Goal: Check status: Check status

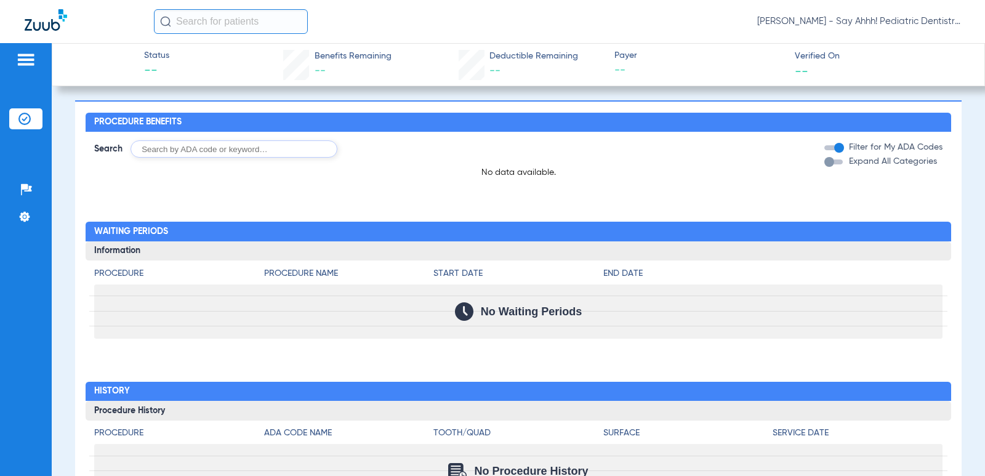
scroll to position [540, 0]
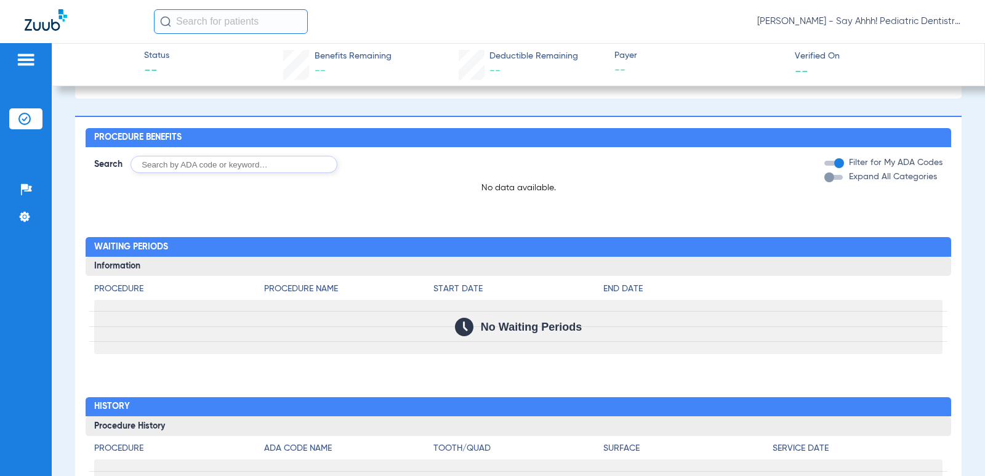
click at [25, 115] on img at bounding box center [24, 119] width 12 height 12
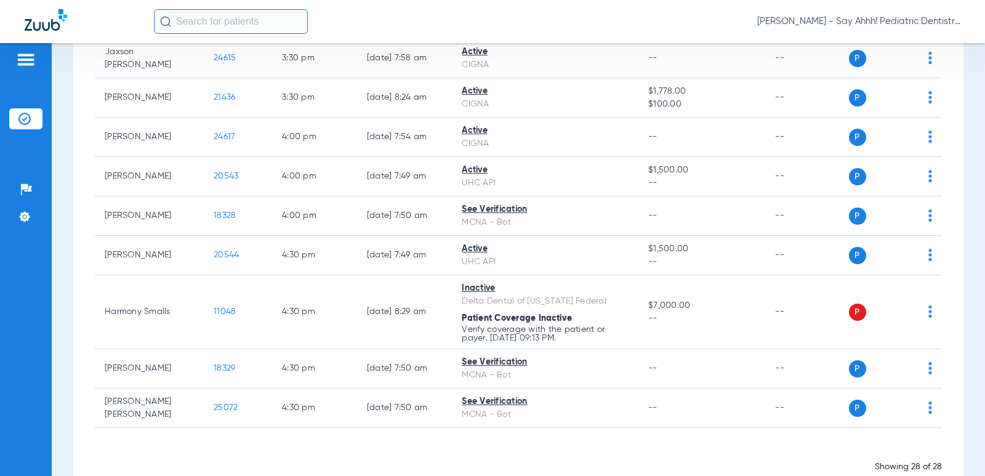
scroll to position [945, 0]
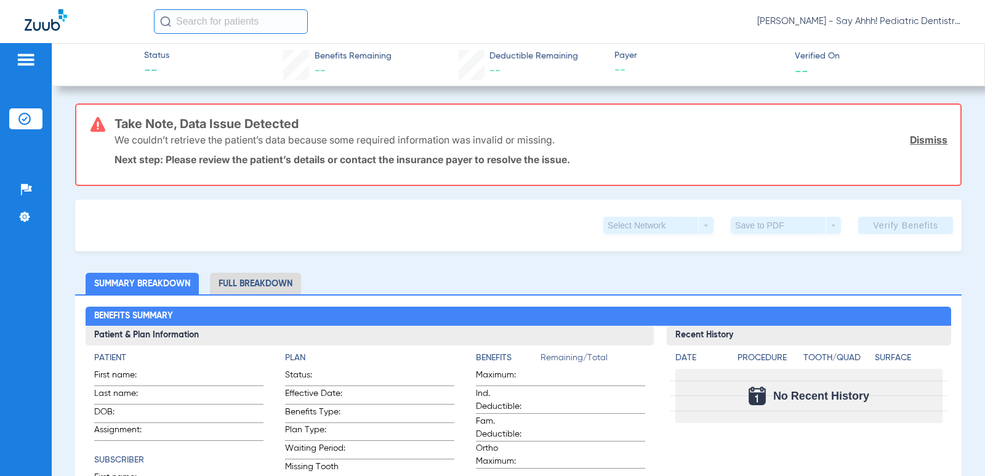
click at [38, 113] on li "Insurance Verification" at bounding box center [25, 118] width 33 height 21
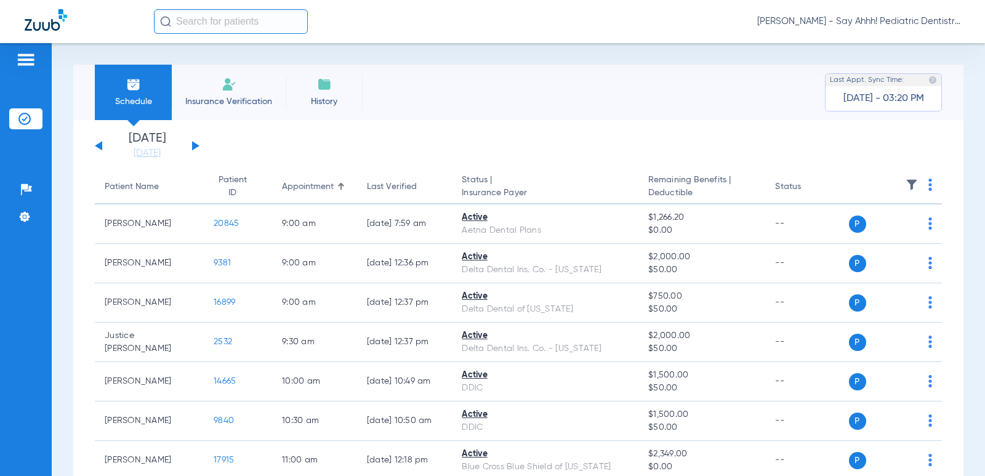
click at [190, 149] on div "Sunday 06-08-2025 Monday 06-09-2025 Tuesday 06-10-2025 Wednesday 06-11-2025 Thu…" at bounding box center [147, 145] width 105 height 27
click at [194, 144] on button at bounding box center [195, 145] width 7 height 9
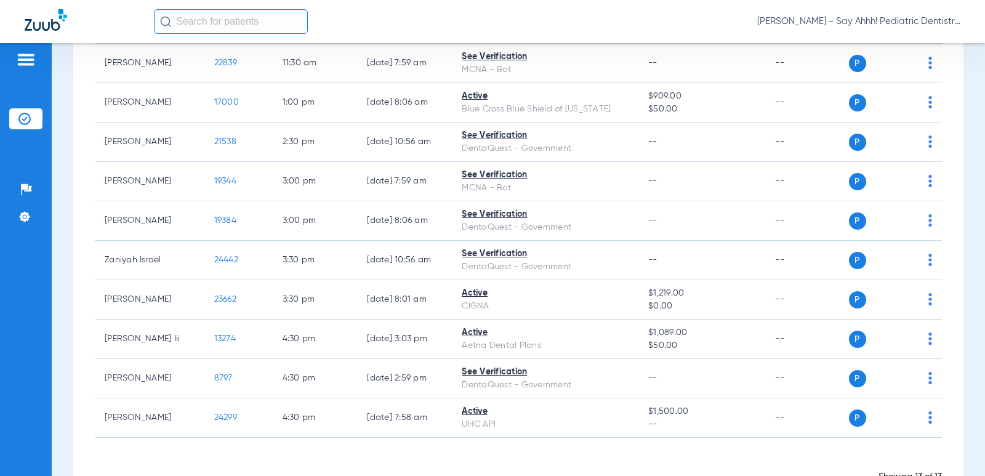
scroll to position [319, 0]
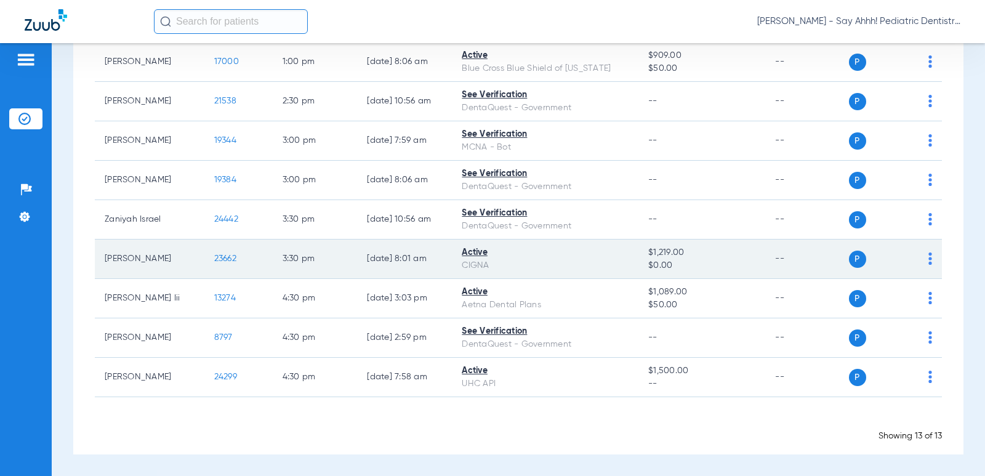
click at [217, 258] on span "23662" at bounding box center [225, 258] width 22 height 9
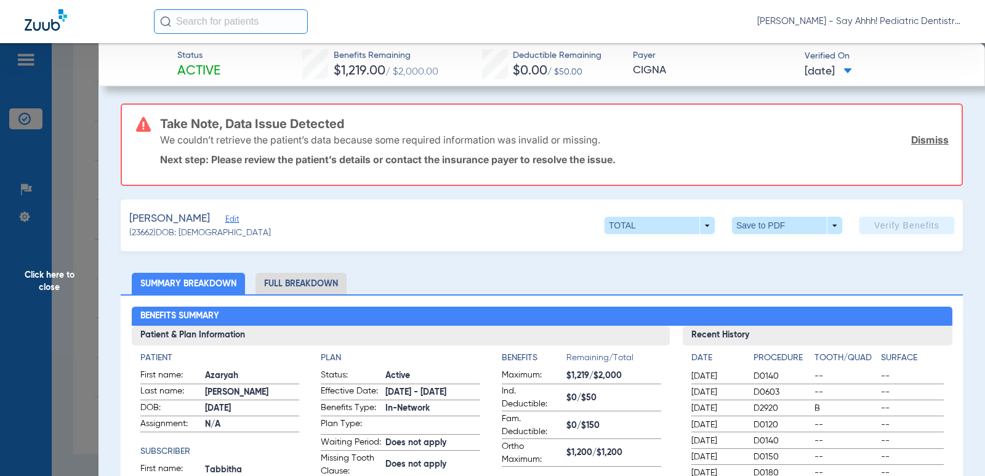
click at [48, 282] on span "Click here to close" at bounding box center [49, 281] width 98 height 476
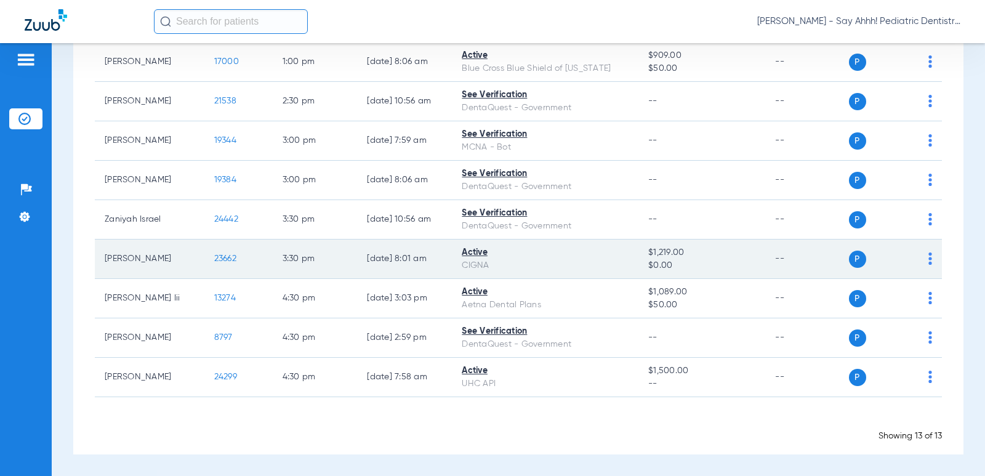
click at [217, 257] on span "23662" at bounding box center [225, 258] width 22 height 9
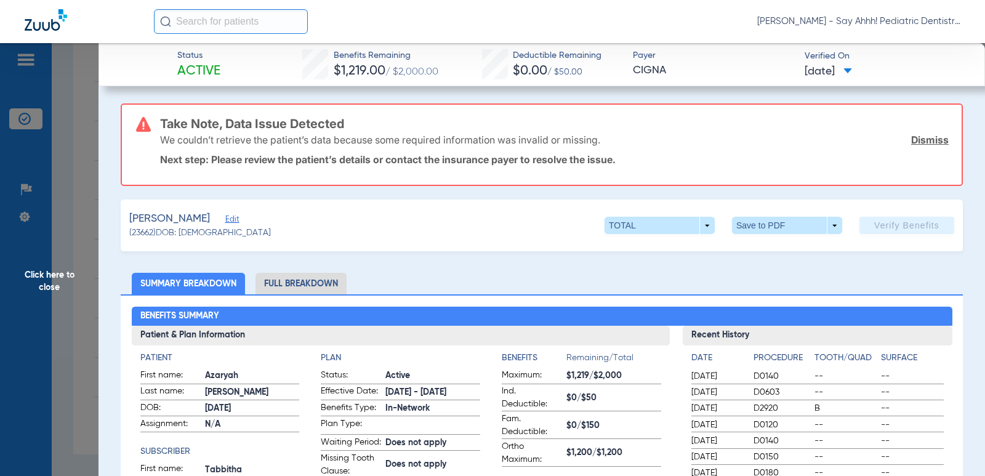
click at [66, 249] on span "Click here to close" at bounding box center [49, 281] width 98 height 476
